Goal: Task Accomplishment & Management: Manage account settings

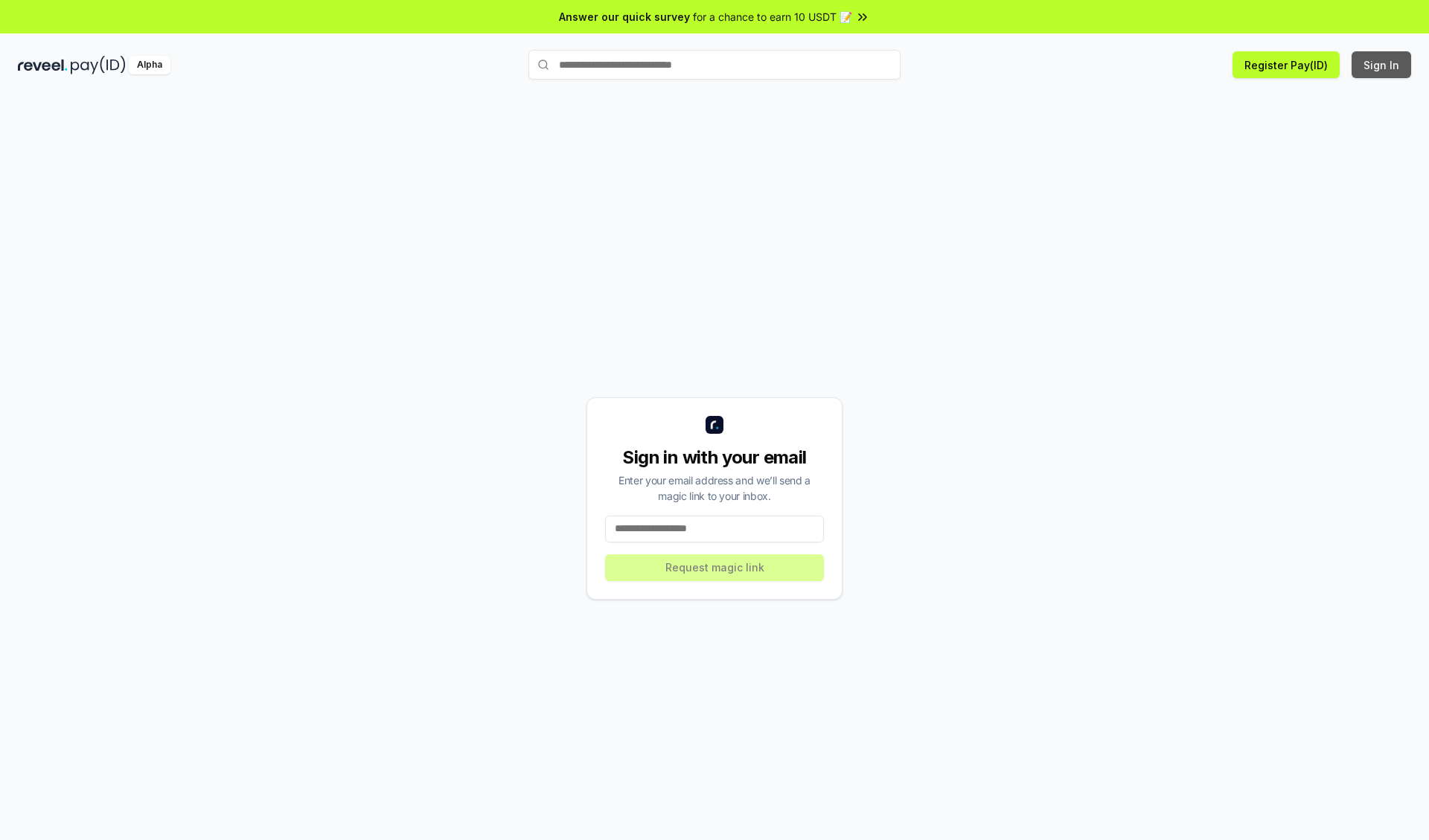
click at [1382, 65] on button "Sign In" at bounding box center [1381, 65] width 60 height 27
type input "**********"
click at [714, 567] on button "Request magic link" at bounding box center [714, 568] width 219 height 27
